Goal: Information Seeking & Learning: Find specific fact

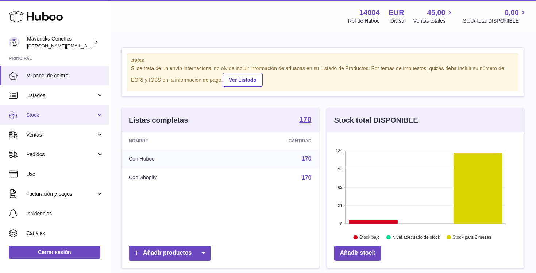
scroll to position [114, 197]
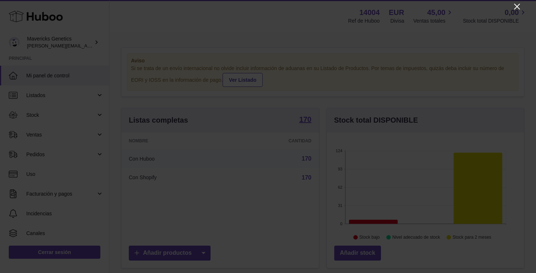
click at [517, 8] on icon "Close" at bounding box center [517, 6] width 9 height 9
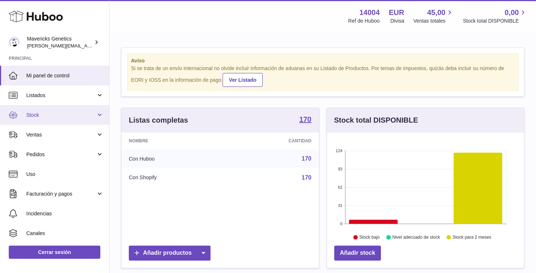
click at [65, 111] on link "Stock" at bounding box center [54, 115] width 109 height 20
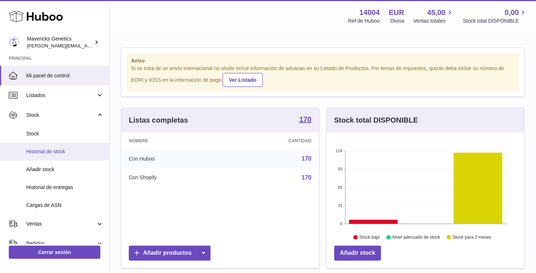
click at [66, 153] on span "Historial de stock" at bounding box center [64, 151] width 77 height 7
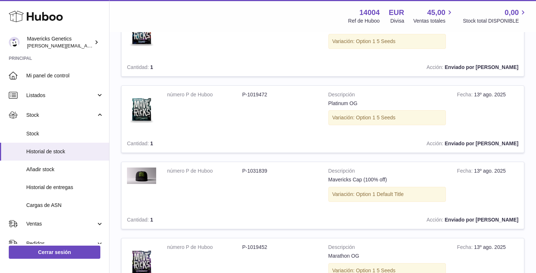
scroll to position [660, 0]
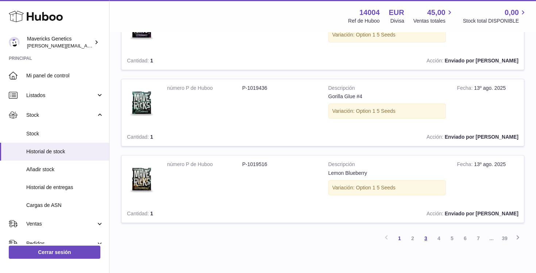
click at [427, 238] on link "3" at bounding box center [426, 238] width 13 height 13
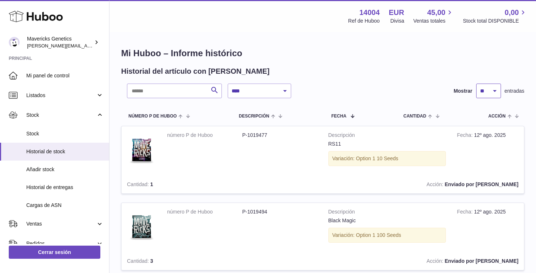
click at [496, 93] on select "** ** ** ***" at bounding box center [489, 91] width 25 height 15
select select "***"
click at [477, 84] on select "** ** ** ***" at bounding box center [489, 91] width 25 height 15
click at [170, 89] on input "text" at bounding box center [174, 91] width 95 height 15
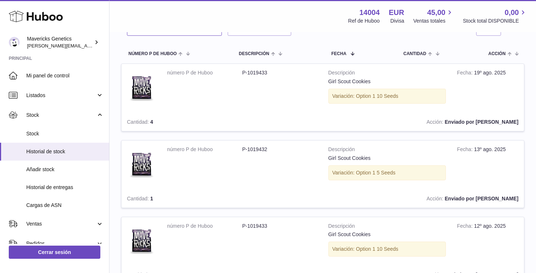
scroll to position [47, 0]
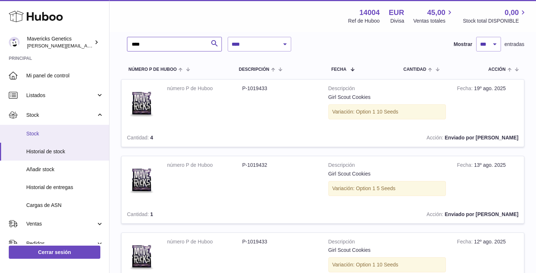
type input "****"
click at [46, 134] on span "Stock" at bounding box center [64, 133] width 77 height 7
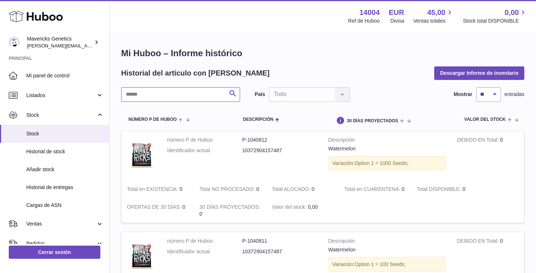
click at [168, 94] on input "text" at bounding box center [180, 94] width 119 height 15
type input "*"
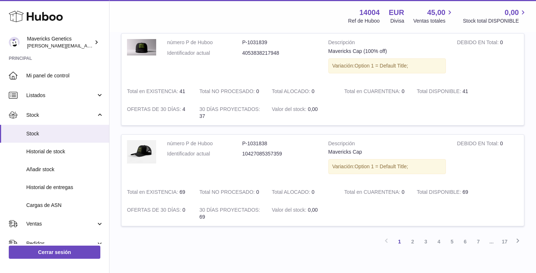
scroll to position [945, 0]
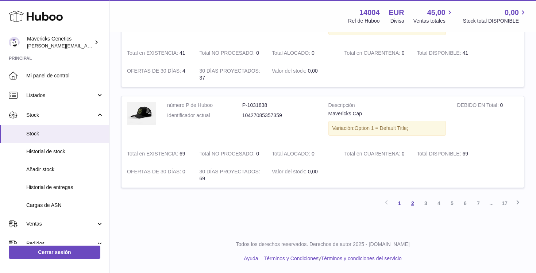
click at [413, 203] on link "2" at bounding box center [412, 203] width 13 height 13
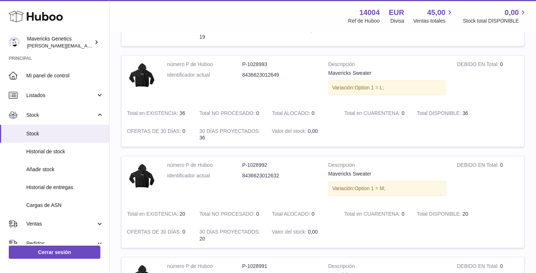
scroll to position [943, 0]
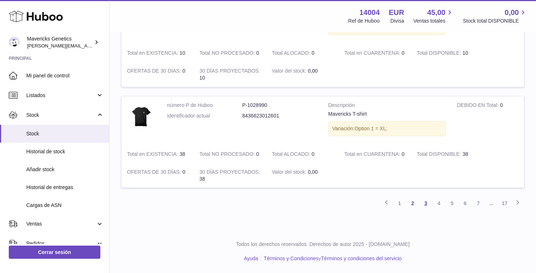
click at [423, 204] on link "3" at bounding box center [426, 203] width 13 height 13
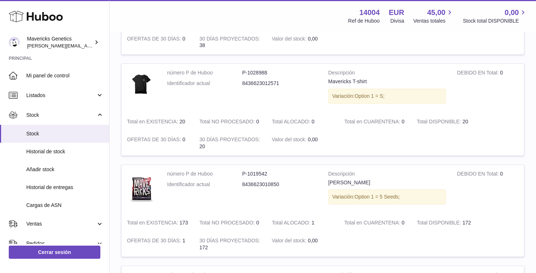
scroll to position [164, 0]
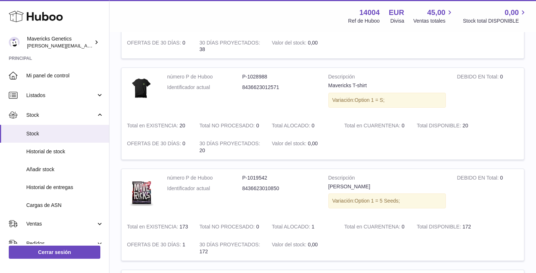
drag, startPoint x: 327, startPoint y: 186, endPoint x: 414, endPoint y: 186, distance: 86.9
click at [414, 186] on td "Descripción Jasmine Panna Cotta Variación: Option 1 = 5 Seeds;" at bounding box center [387, 193] width 129 height 49
copy div "[PERSON_NAME]"
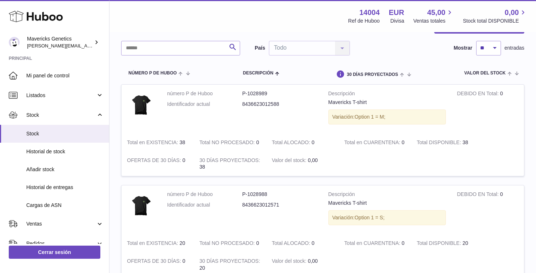
scroll to position [0, 0]
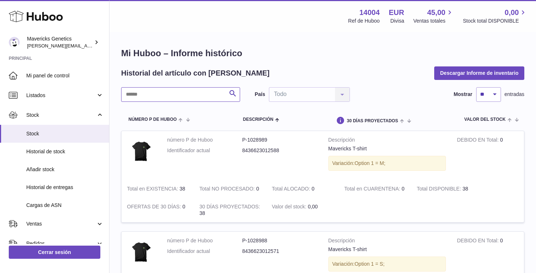
click at [201, 94] on input "text" at bounding box center [180, 94] width 119 height 15
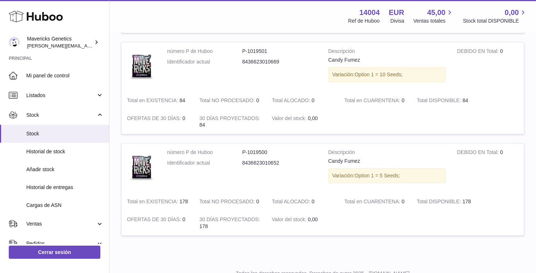
scroll to position [225, 0]
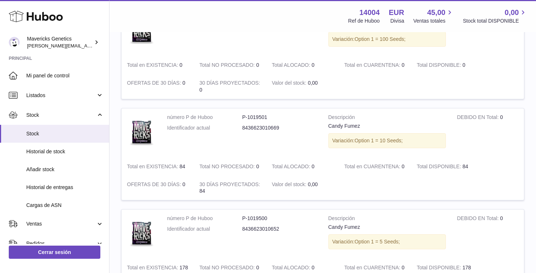
type input "*****"
drag, startPoint x: 329, startPoint y: 125, endPoint x: 386, endPoint y: 125, distance: 57.3
click at [386, 125] on div "Candy Fumez" at bounding box center [388, 126] width 118 height 7
copy div "Candy Fumez"
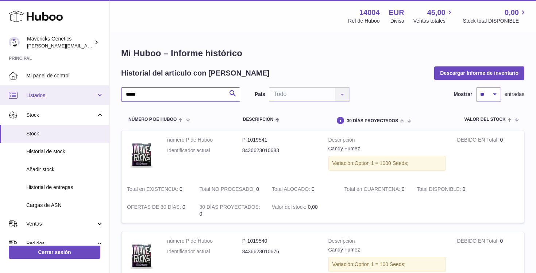
drag, startPoint x: 164, startPoint y: 97, endPoint x: 86, endPoint y: 91, distance: 77.6
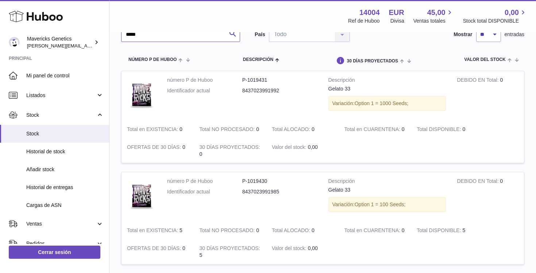
scroll to position [61, 0]
type input "*****"
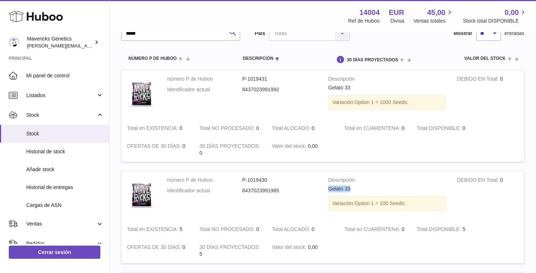
drag, startPoint x: 327, startPoint y: 189, endPoint x: 377, endPoint y: 190, distance: 50.4
click at [377, 190] on td "Descripción Gelato 33 Variación: Option 1 = 100 Seeds;" at bounding box center [387, 195] width 129 height 49
copy div "Gelato 33"
